Goal: Register for event/course

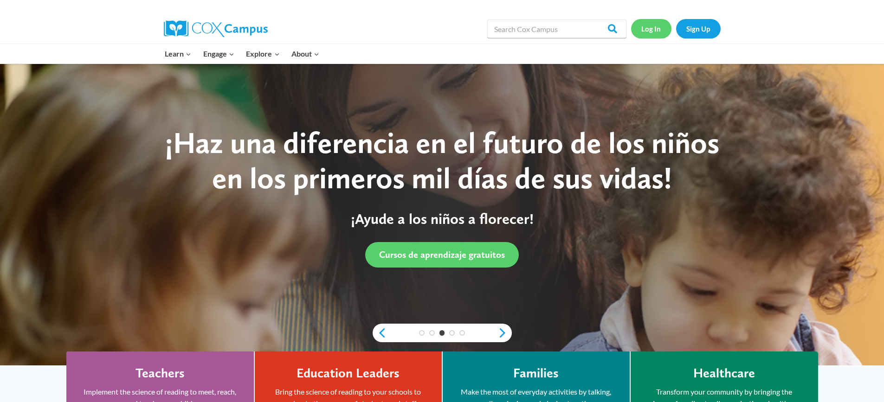
click at [647, 28] on link "Log In" at bounding box center [651, 28] width 40 height 19
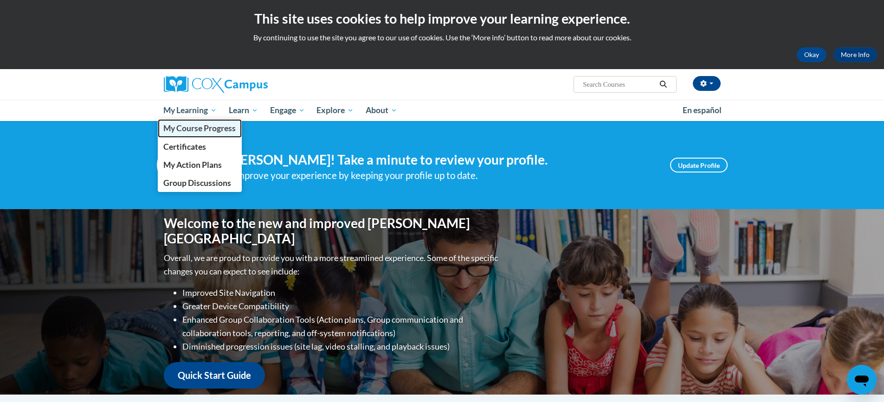
click at [187, 127] on span "My Course Progress" at bounding box center [199, 128] width 72 height 10
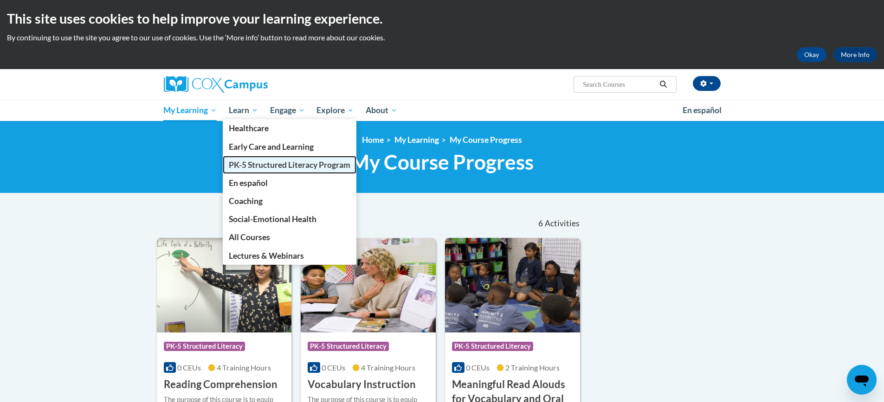
click at [254, 163] on span "PK-5 Structured Literacy Program" at bounding box center [290, 165] width 122 height 10
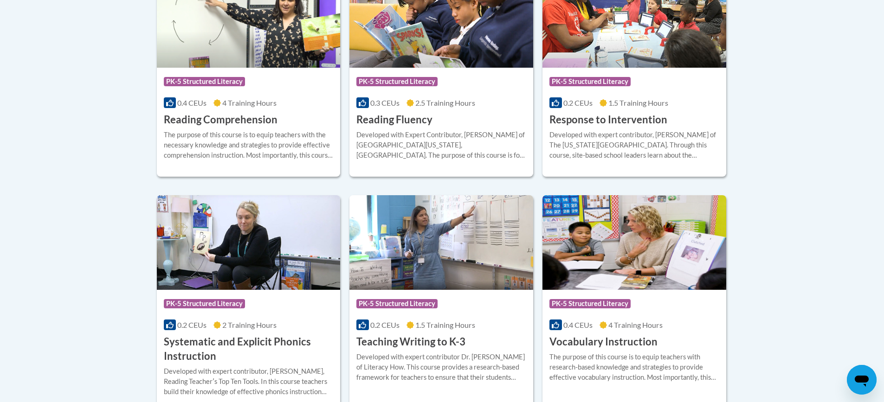
scroll to position [974, 0]
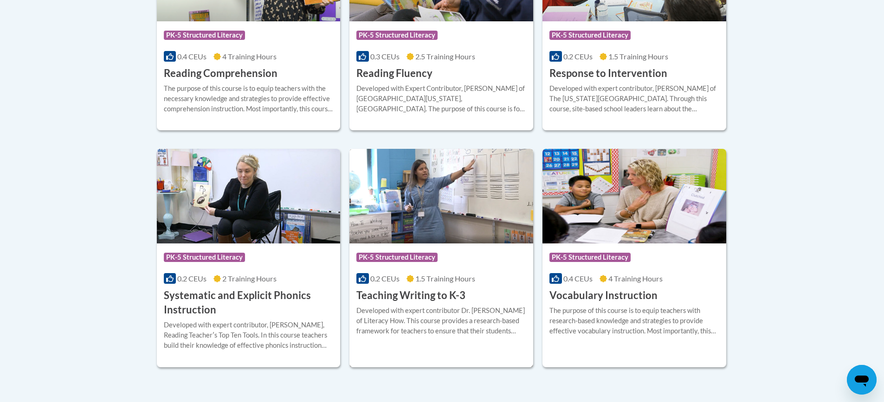
click at [404, 302] on h3 "Teaching Writing to K-3" at bounding box center [410, 296] width 109 height 14
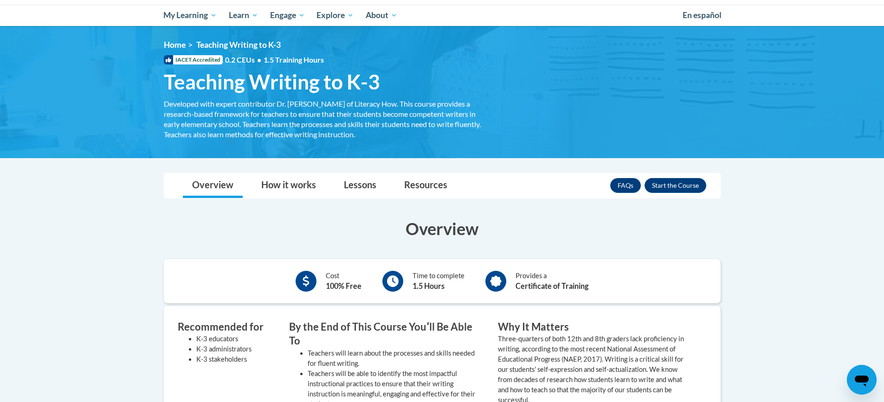
scroll to position [93, 0]
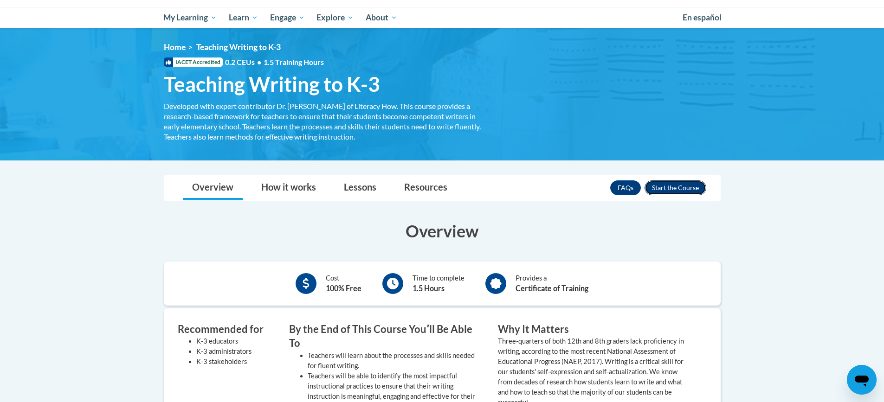
click at [675, 192] on button "Enroll" at bounding box center [675, 187] width 62 height 15
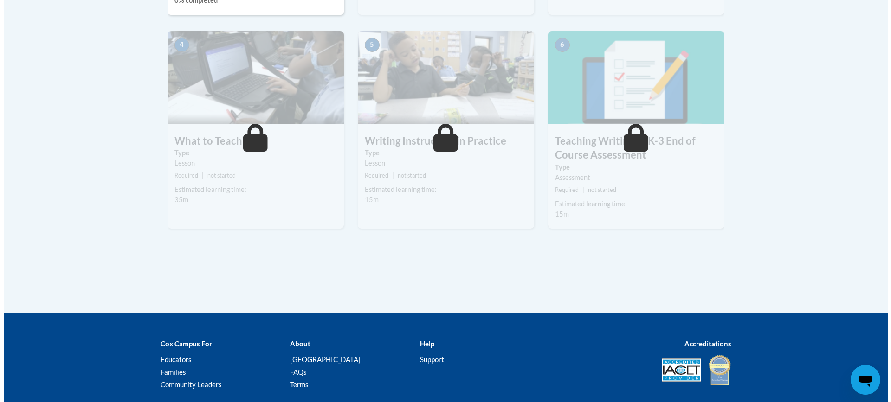
scroll to position [371, 0]
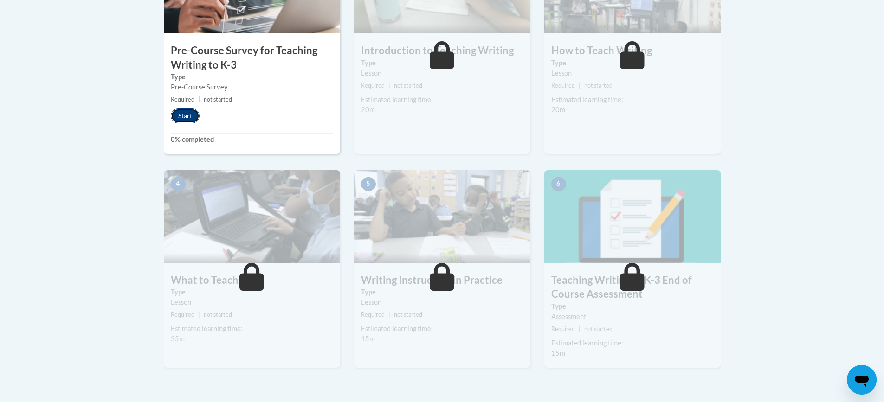
click at [189, 120] on button "Start" at bounding box center [185, 116] width 29 height 15
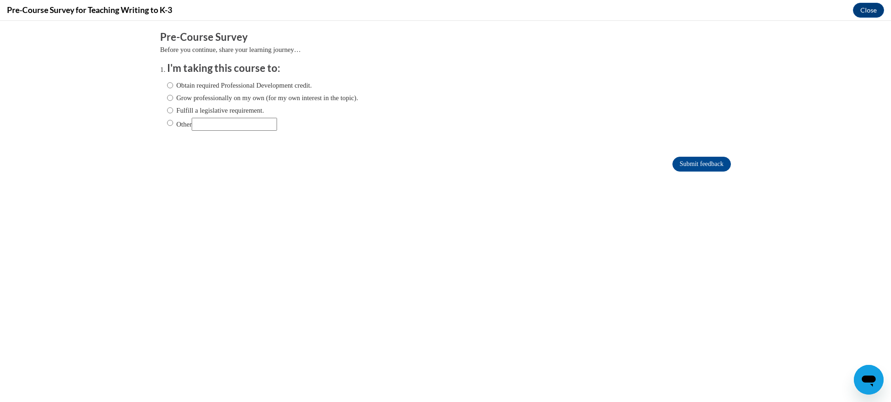
scroll to position [0, 0]
click at [167, 90] on input "Obtain required Professional Development credit." at bounding box center [170, 85] width 6 height 10
radio input "true"
click at [676, 165] on input "Submit feedback" at bounding box center [701, 164] width 58 height 15
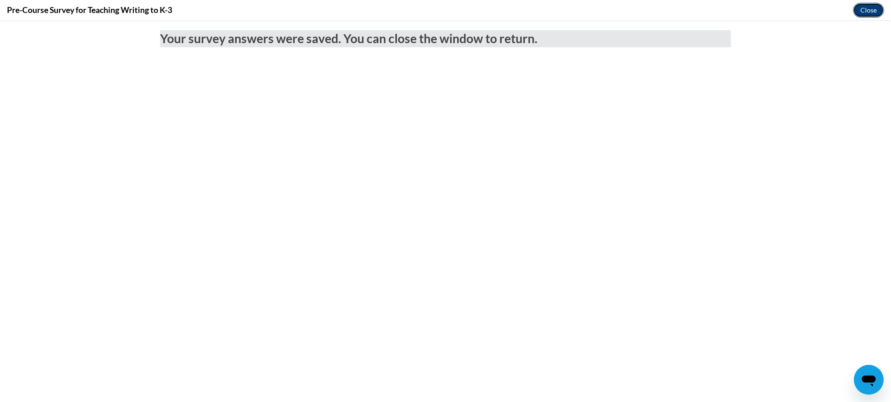
click at [863, 13] on button "Close" at bounding box center [868, 10] width 31 height 15
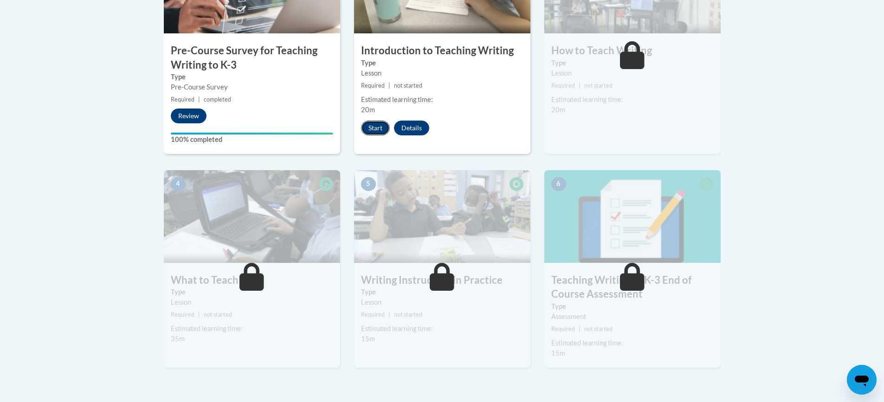
click at [375, 128] on button "Start" at bounding box center [375, 128] width 29 height 15
